Goal: Find specific page/section

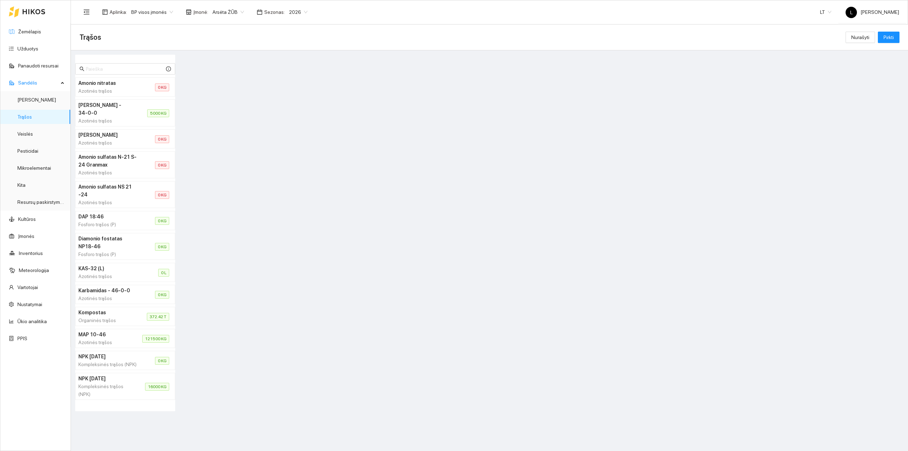
click at [34, 29] on link "Žemėlapis" at bounding box center [29, 32] width 23 height 6
